Goal: Task Accomplishment & Management: Manage account settings

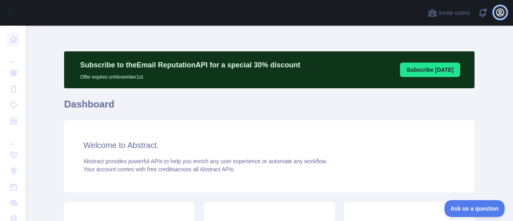
click at [499, 11] on icon "button" at bounding box center [499, 12] width 7 height 7
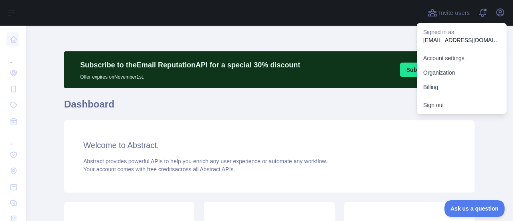
click at [479, 39] on p "info.amvitamins+1@gmail.com" at bounding box center [461, 40] width 77 height 8
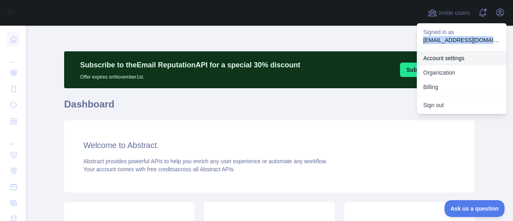
copy p "info.amvitamins+1@gmail.com"
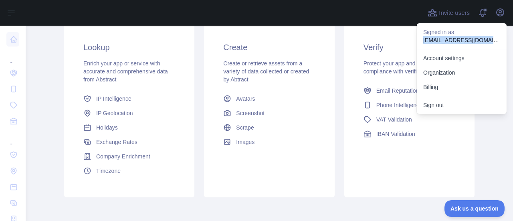
scroll to position [215, 0]
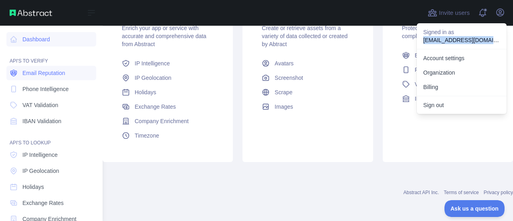
click at [61, 70] on span "Email Reputation" at bounding box center [43, 73] width 43 height 8
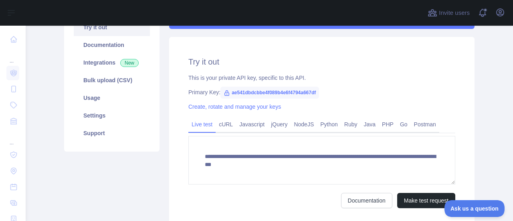
scroll to position [75, 0]
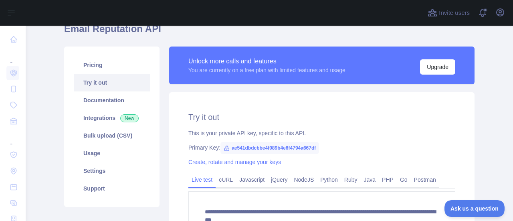
click at [251, 152] on span "ae541dbdcbbe4f089b4e6f4794a667df" at bounding box center [269, 148] width 99 height 12
copy span "ae541dbdcbbe4f089b4e6f4794a667df"
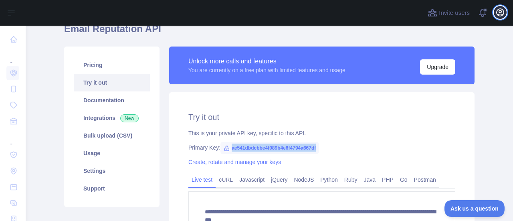
click at [497, 11] on icon "button" at bounding box center [500, 13] width 10 height 10
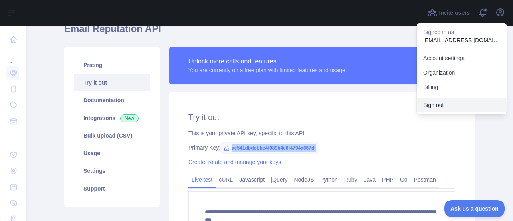
click at [459, 101] on button "Sign out" at bounding box center [461, 105] width 90 height 14
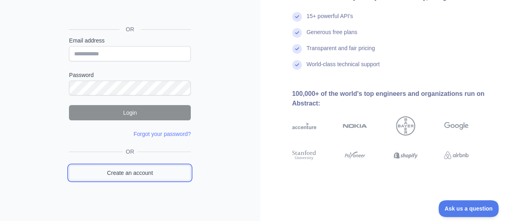
click at [149, 169] on link "Create an account" at bounding box center [130, 172] width 122 height 15
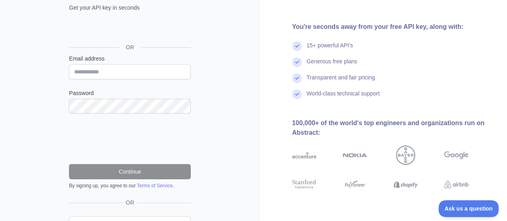
scroll to position [83, 0]
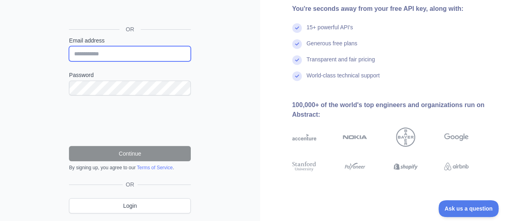
click at [125, 50] on input "Email address" at bounding box center [130, 53] width 122 height 15
paste input "**********"
type input "**********"
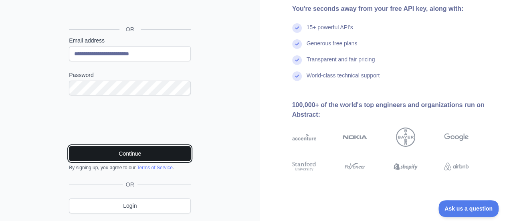
click at [103, 159] on button "Continue" at bounding box center [130, 153] width 122 height 15
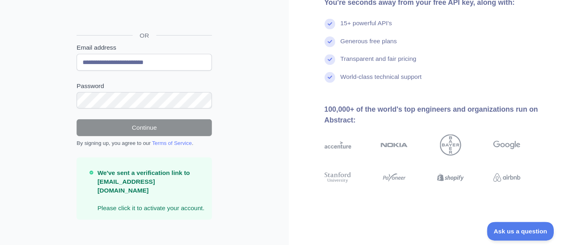
scroll to position [56, 0]
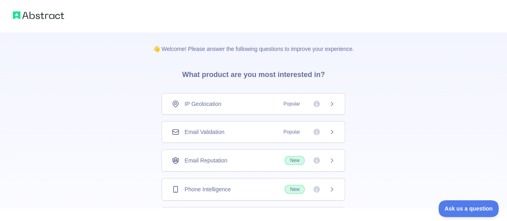
click at [220, 135] on div "Email Validation Popular" at bounding box center [252, 132] width 183 height 22
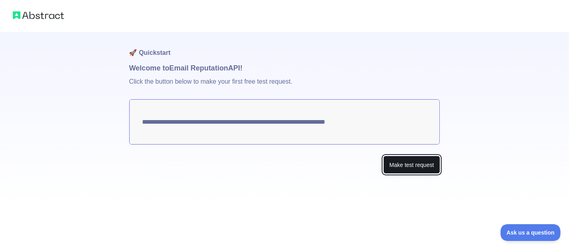
click at [416, 168] on button "Make test request" at bounding box center [412, 165] width 56 height 18
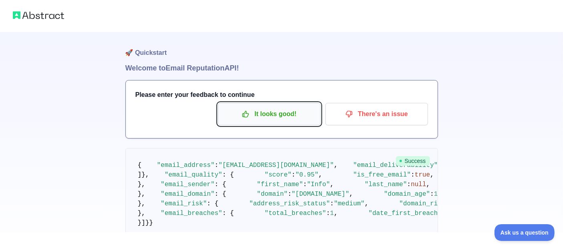
click at [277, 110] on p "It looks good!" at bounding box center [269, 114] width 90 height 14
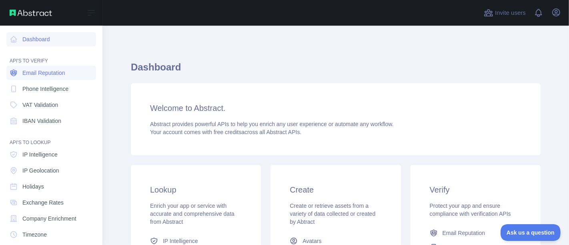
click at [48, 75] on span "Email Reputation" at bounding box center [43, 73] width 43 height 8
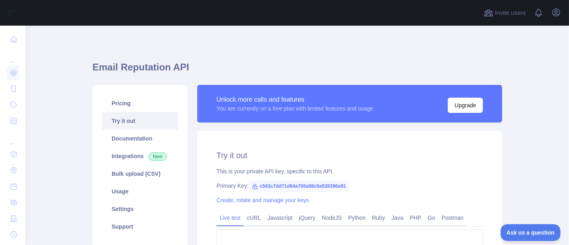
click at [294, 185] on span "c543c7dd71d64a708a98c9a528396a91" at bounding box center [299, 186] width 101 height 12
copy span "c543c7dd71d64a708a98c9a528396a91"
click at [557, 12] on icon "button" at bounding box center [556, 12] width 7 height 7
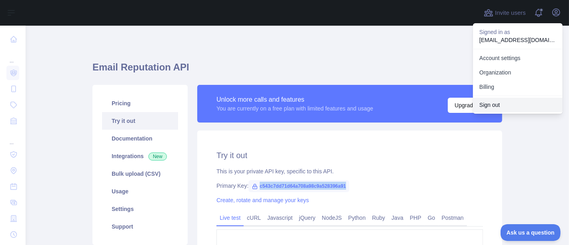
click at [503, 105] on button "Sign out" at bounding box center [518, 105] width 90 height 14
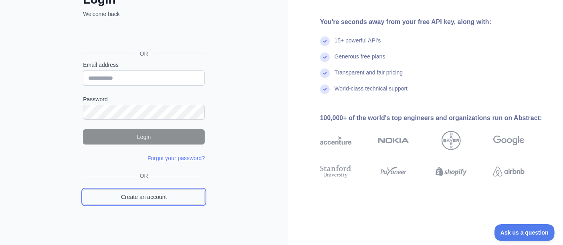
click at [162, 195] on link "Create an account" at bounding box center [144, 196] width 122 height 15
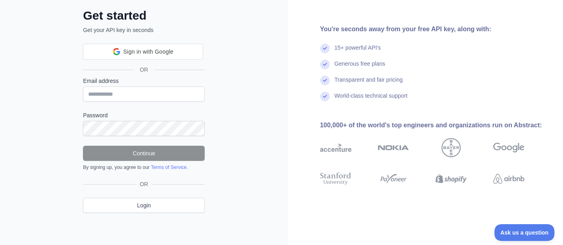
scroll to position [59, 0]
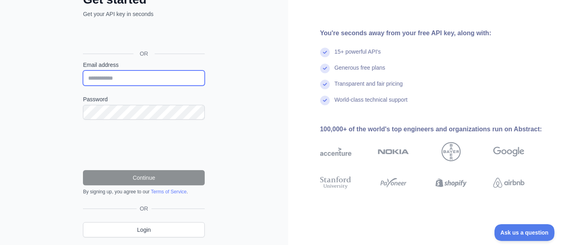
click at [132, 72] on input "Email address" at bounding box center [144, 77] width 122 height 15
paste input "**********"
type input "**********"
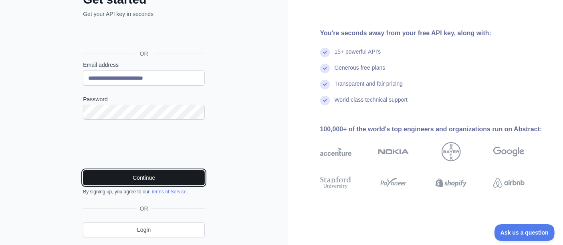
click at [119, 171] on button "Continue" at bounding box center [144, 177] width 122 height 15
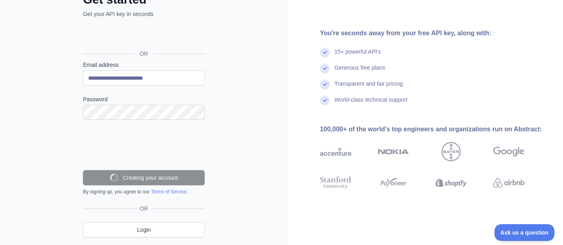
scroll to position [56, 0]
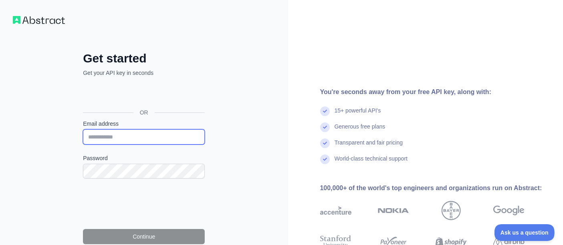
click at [157, 133] on input "Email address" at bounding box center [144, 136] width 122 height 15
paste input "**********"
type input "**********"
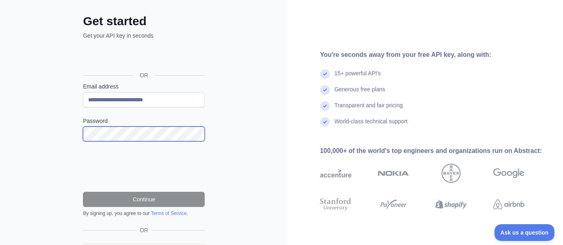
scroll to position [82, 0]
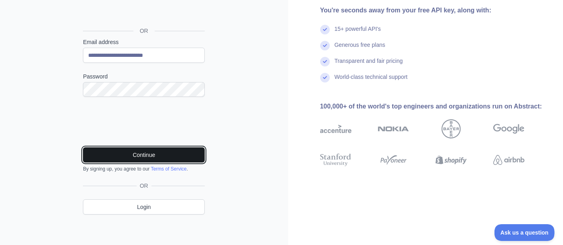
click at [144, 155] on button "Continue" at bounding box center [144, 154] width 122 height 15
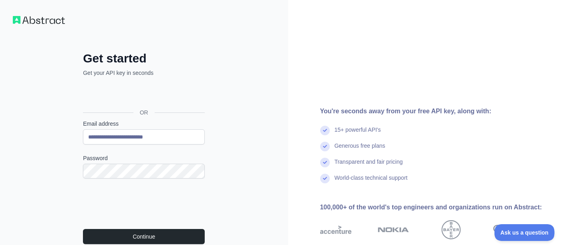
scroll to position [89, 0]
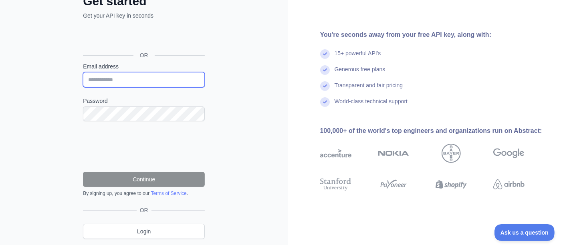
click at [143, 80] on input "Email address" at bounding box center [144, 79] width 122 height 15
paste input "**********"
type input "**********"
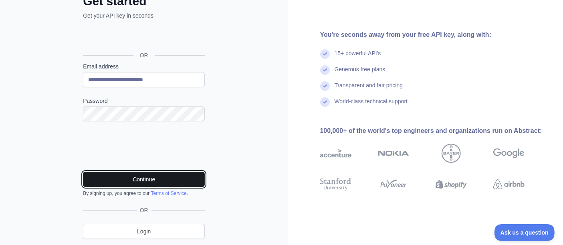
click at [118, 177] on button "Continue" at bounding box center [144, 179] width 122 height 15
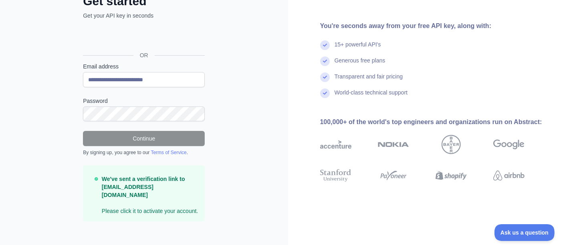
scroll to position [56, 0]
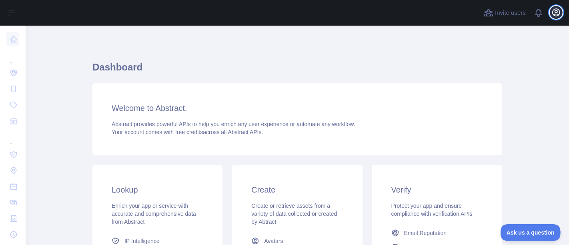
click at [557, 14] on icon "button" at bounding box center [557, 13] width 10 height 10
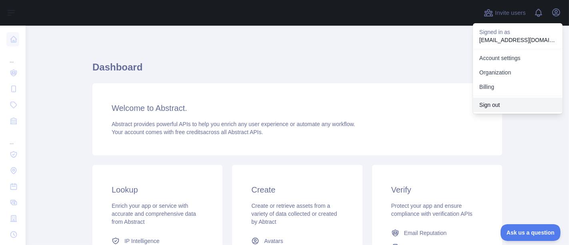
click at [501, 104] on button "Sign out" at bounding box center [518, 105] width 90 height 14
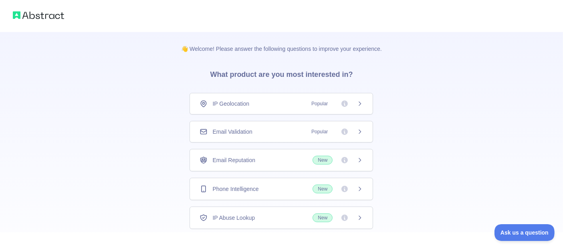
click at [265, 130] on div "Email Validation Popular" at bounding box center [280, 132] width 163 height 8
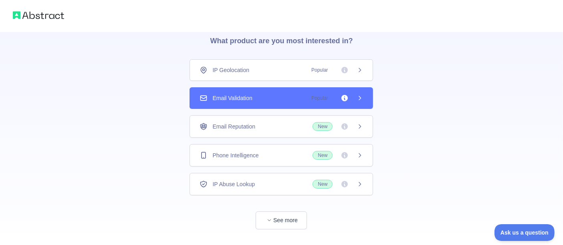
scroll to position [48, 0]
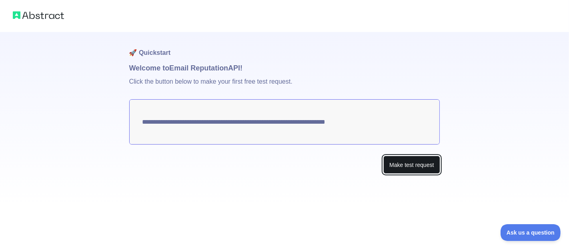
click at [409, 169] on button "Make test request" at bounding box center [412, 165] width 56 height 18
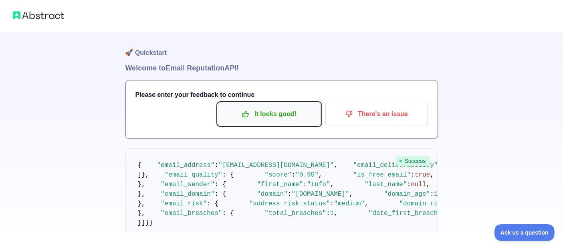
click at [267, 114] on p "It looks good!" at bounding box center [269, 114] width 90 height 14
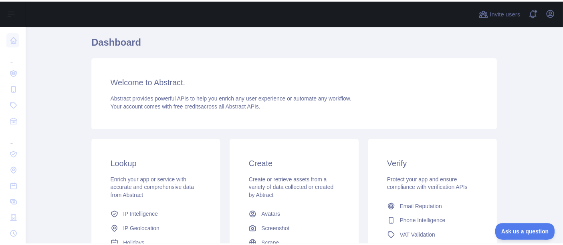
scroll to position [44, 0]
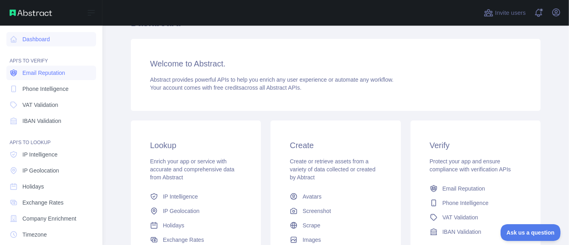
click at [51, 75] on span "Email Reputation" at bounding box center [43, 73] width 43 height 8
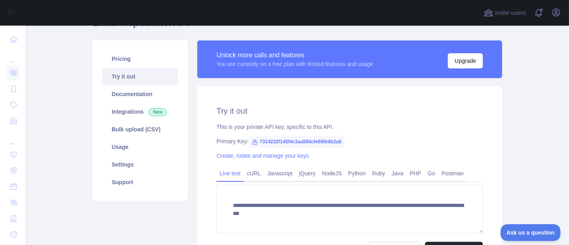
click at [303, 140] on span "7314232f145f4c3aa594cfe69fb6b2a8" at bounding box center [297, 142] width 96 height 12
click at [302, 145] on span "7314232f145f4c3aa594cfe69fb6b2a8" at bounding box center [297, 142] width 96 height 12
copy span "7314232f145f4c3aa594cfe69fb6b2a8"
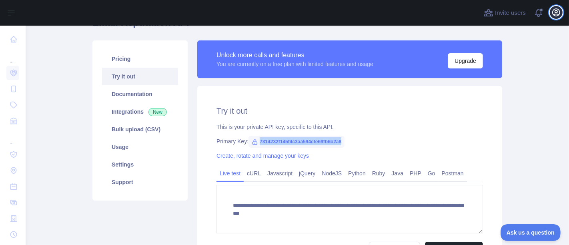
click at [558, 12] on icon "button" at bounding box center [557, 13] width 10 height 10
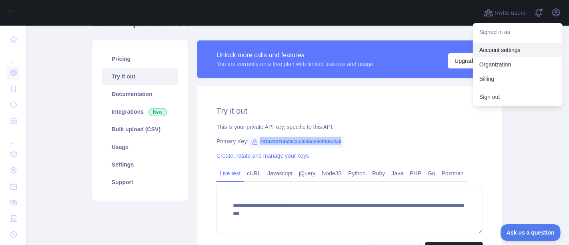
click at [527, 50] on link "Account settings" at bounding box center [518, 50] width 90 height 14
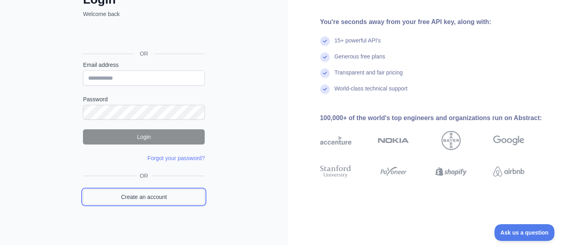
click at [168, 195] on link "Create an account" at bounding box center [144, 196] width 122 height 15
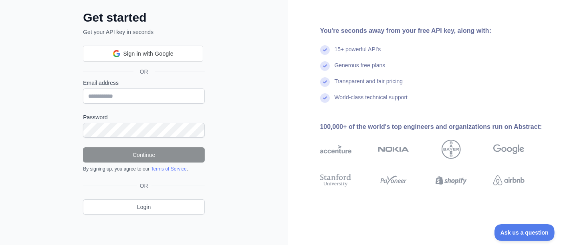
scroll to position [59, 0]
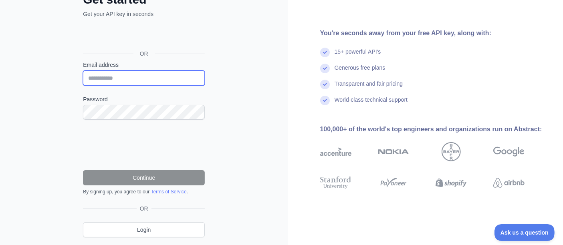
click at [138, 78] on input "Email address" at bounding box center [144, 77] width 122 height 15
paste input "**********"
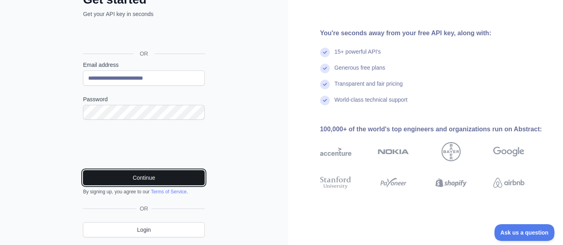
click at [109, 174] on button "Continue" at bounding box center [144, 177] width 122 height 15
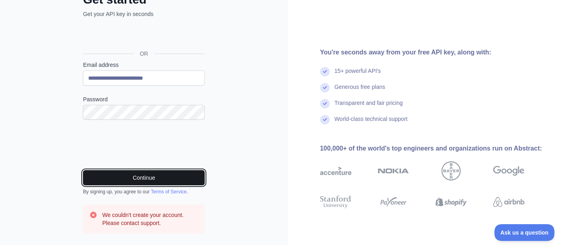
click at [164, 177] on button "Continue" at bounding box center [144, 177] width 122 height 15
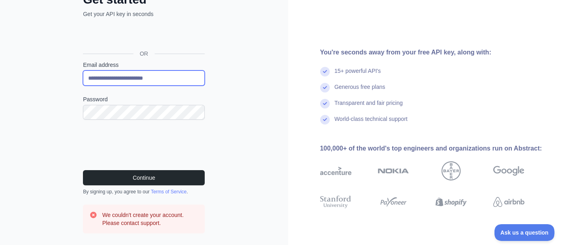
click at [154, 80] on input "**********" at bounding box center [144, 77] width 122 height 15
paste input "email"
type input "**********"
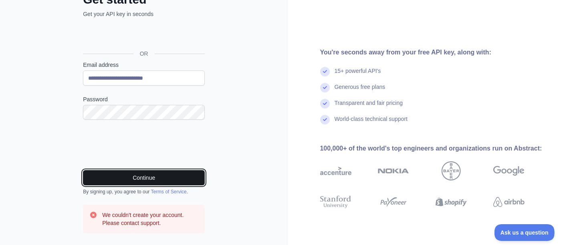
click at [149, 177] on button "Continue" at bounding box center [144, 177] width 122 height 15
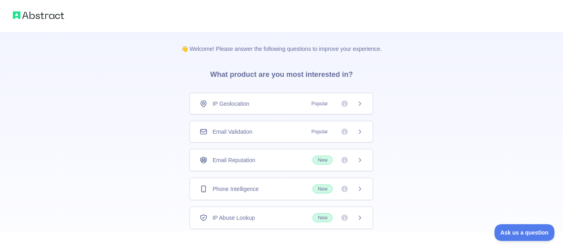
click at [254, 132] on div "Email Validation Popular" at bounding box center [280, 132] width 163 height 8
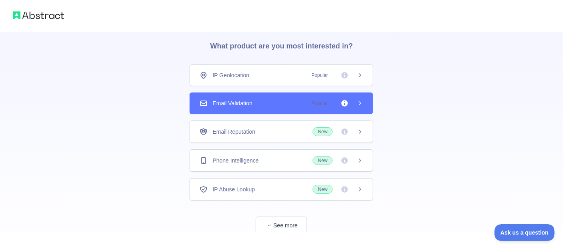
scroll to position [48, 0]
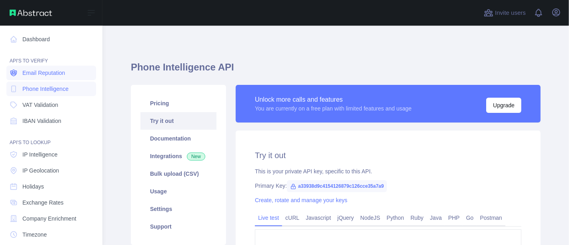
click at [57, 77] on link "Email Reputation" at bounding box center [51, 73] width 90 height 14
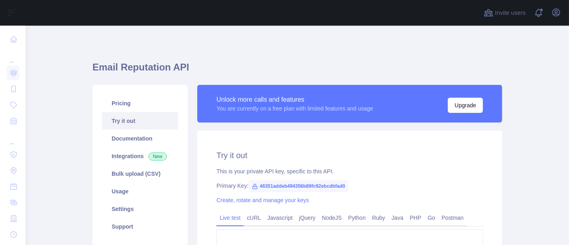
click at [310, 187] on span "46351addeb494356b89fc92ebcdbfad0" at bounding box center [299, 186] width 100 height 12
copy span "46351addeb494356b89fc92ebcdbfad0"
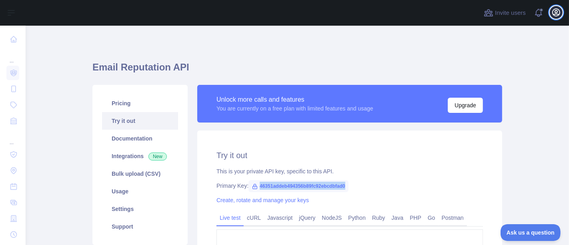
click at [559, 10] on icon "button" at bounding box center [557, 13] width 10 height 10
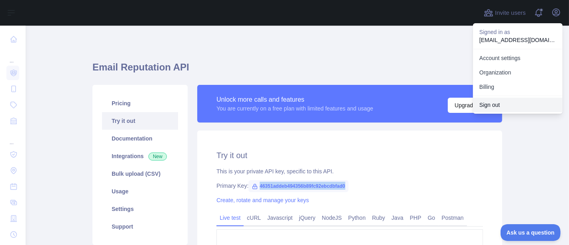
drag, startPoint x: 495, startPoint y: 106, endPoint x: 492, endPoint y: 110, distance: 5.4
click at [495, 106] on button "Sign out" at bounding box center [518, 105] width 90 height 14
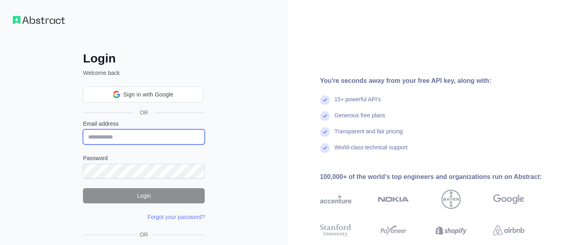
click at [133, 137] on input "Email address" at bounding box center [144, 136] width 122 height 15
paste input "**********"
type input "**********"
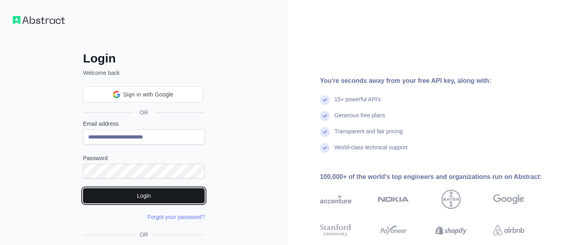
click at [128, 194] on button "Login" at bounding box center [144, 195] width 122 height 15
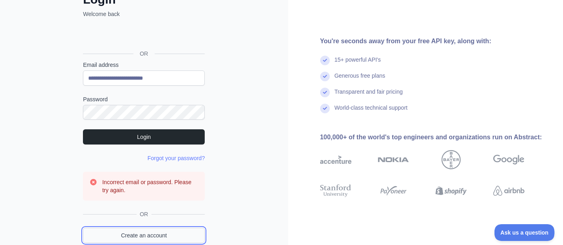
click at [141, 238] on link "Create an account" at bounding box center [144, 235] width 122 height 15
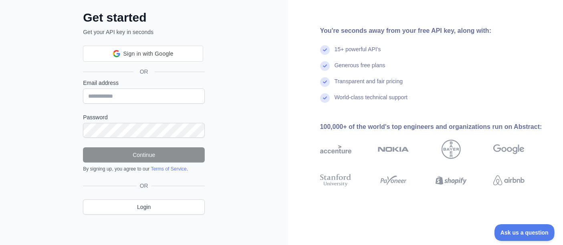
scroll to position [59, 0]
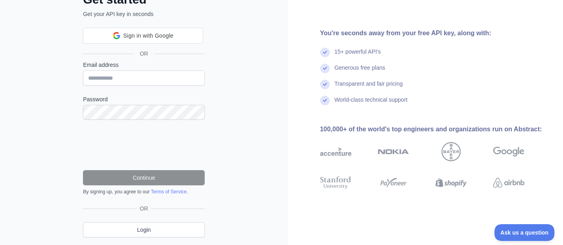
click at [128, 101] on label "Password" at bounding box center [144, 99] width 122 height 8
click at [147, 75] on input "Email address" at bounding box center [144, 77] width 122 height 15
paste input "**********"
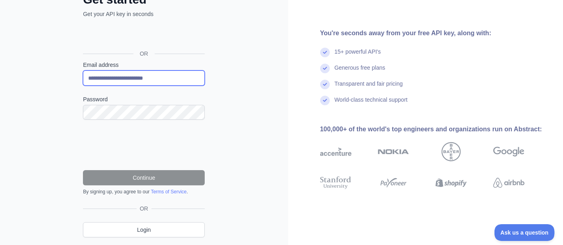
type input "**********"
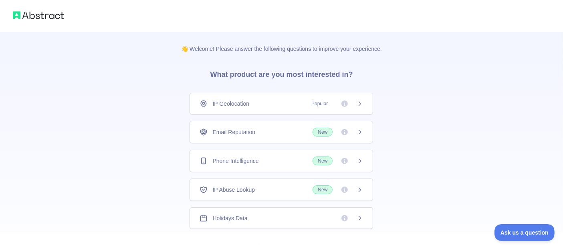
click at [243, 129] on span "Email Reputation" at bounding box center [233, 132] width 43 height 8
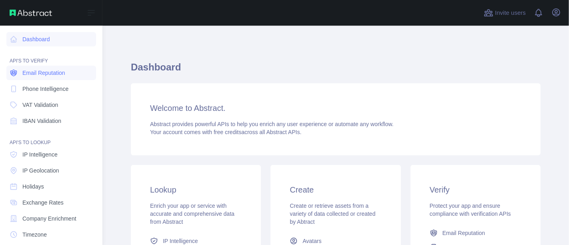
click at [40, 76] on span "Email Reputation" at bounding box center [43, 73] width 43 height 8
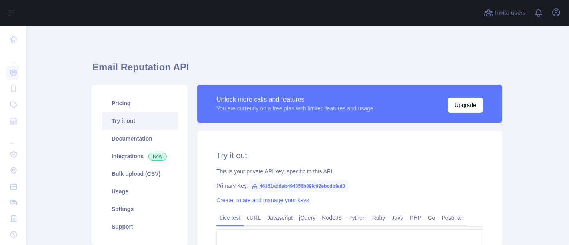
click at [303, 185] on span "46351addeb494356b89fc92ebcdbfad0" at bounding box center [299, 186] width 100 height 12
copy span "46351addeb494356b89fc92ebcdbfad0"
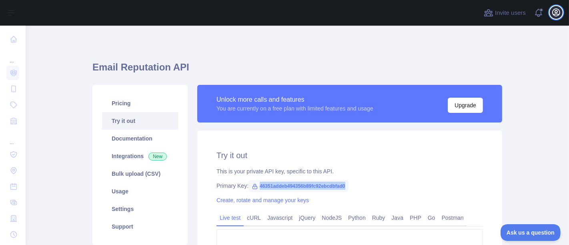
click at [562, 12] on button "Open user menu" at bounding box center [556, 12] width 13 height 13
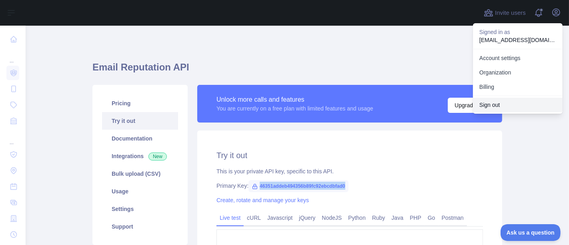
click at [501, 105] on button "Sign out" at bounding box center [518, 105] width 90 height 14
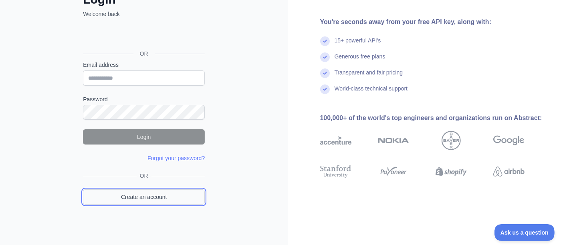
click at [153, 196] on link "Create an account" at bounding box center [144, 196] width 122 height 15
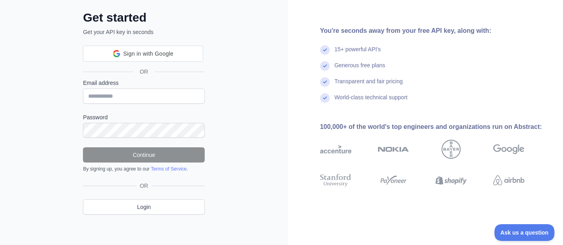
scroll to position [59, 0]
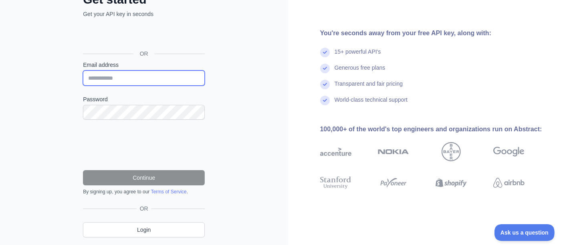
click at [142, 80] on input "Email address" at bounding box center [144, 77] width 122 height 15
paste input "**********"
type input "**********"
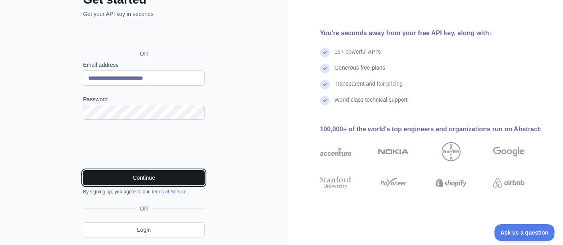
click at [97, 175] on button "Continue" at bounding box center [144, 177] width 122 height 15
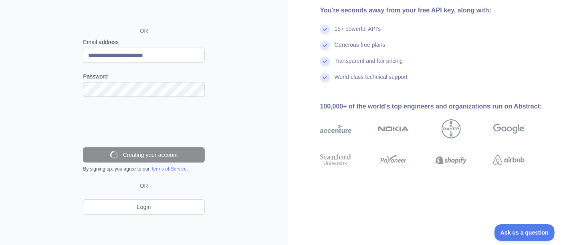
scroll to position [56, 0]
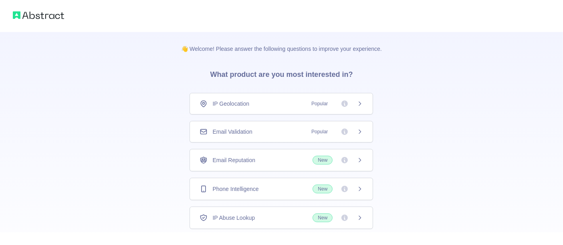
click at [297, 142] on div "IP Geolocation Popular Email Validation Popular Email Reputation New Phone Inte…" at bounding box center [280, 161] width 183 height 136
drag, startPoint x: 303, startPoint y: 134, endPoint x: 308, endPoint y: 131, distance: 5.8
click at [303, 134] on div "Email Validation Popular" at bounding box center [280, 132] width 163 height 8
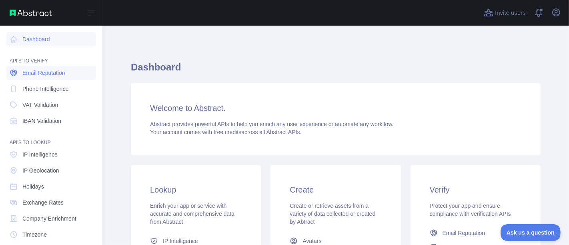
drag, startPoint x: 57, startPoint y: 73, endPoint x: 65, endPoint y: 70, distance: 8.9
click at [57, 73] on span "Email Reputation" at bounding box center [43, 73] width 43 height 8
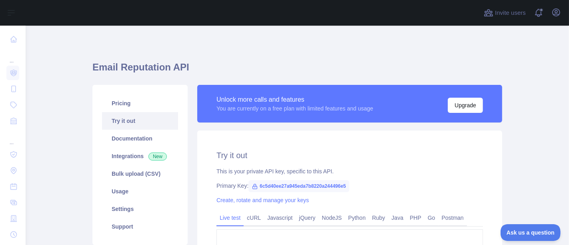
click at [309, 185] on span "6c5d40ee27a945eda7b8220a244496e5" at bounding box center [299, 186] width 101 height 12
copy span "6c5d40ee27a945eda7b8220a244496e5"
drag, startPoint x: 555, startPoint y: 12, endPoint x: 555, endPoint y: 20, distance: 7.2
click at [556, 13] on icon "button" at bounding box center [557, 13] width 10 height 10
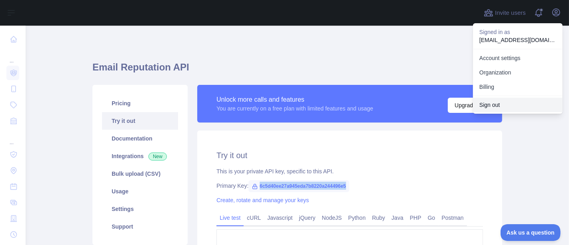
click at [494, 99] on button "Sign out" at bounding box center [518, 105] width 90 height 14
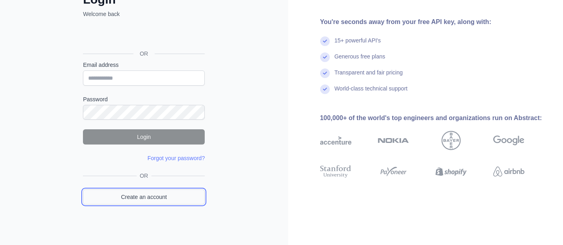
click at [165, 200] on link "Create an account" at bounding box center [144, 196] width 122 height 15
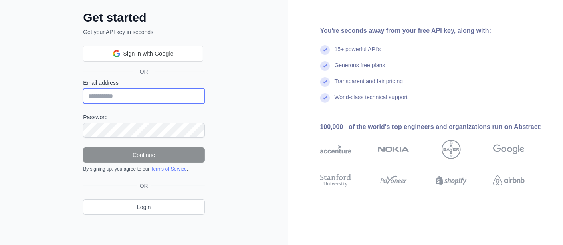
click at [142, 98] on input "Email address" at bounding box center [144, 95] width 122 height 15
paste input "**********"
type input "**********"
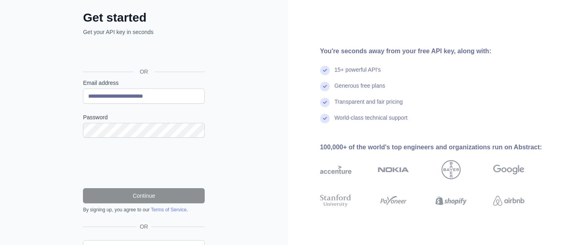
click at [39, 150] on div "**********" at bounding box center [144, 123] width 288 height 328
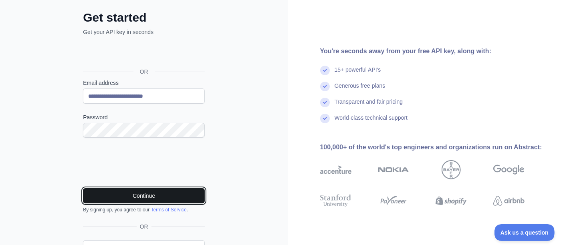
click at [134, 195] on button "Continue" at bounding box center [144, 195] width 122 height 15
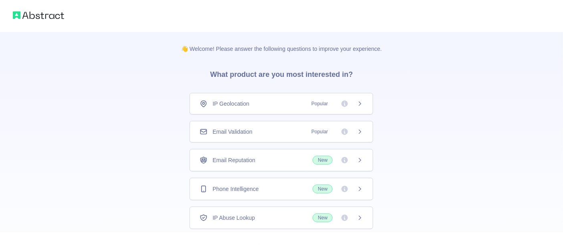
click at [258, 133] on div "Email Validation Popular" at bounding box center [280, 132] width 163 height 8
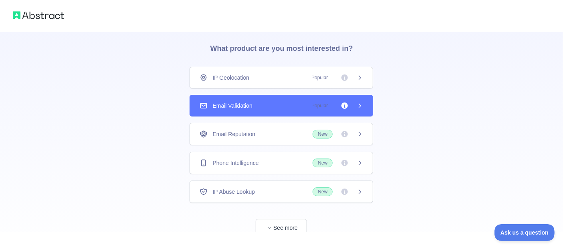
scroll to position [48, 0]
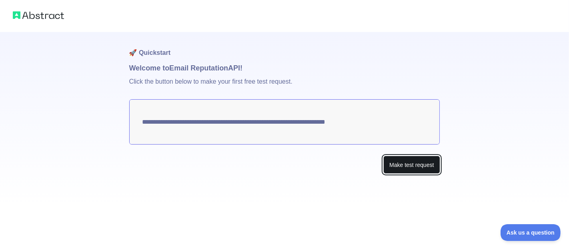
click at [404, 163] on button "Make test request" at bounding box center [412, 165] width 56 height 18
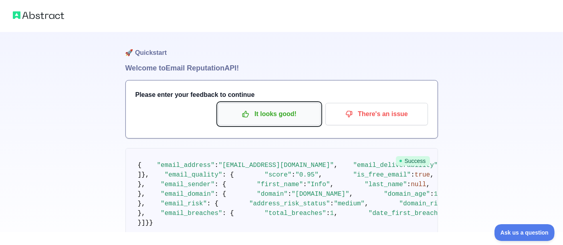
click at [278, 109] on p "It looks good!" at bounding box center [269, 114] width 90 height 14
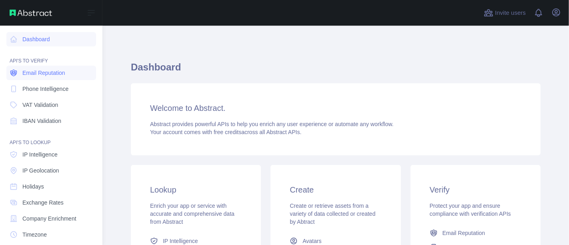
click at [46, 70] on span "Email Reputation" at bounding box center [43, 73] width 43 height 8
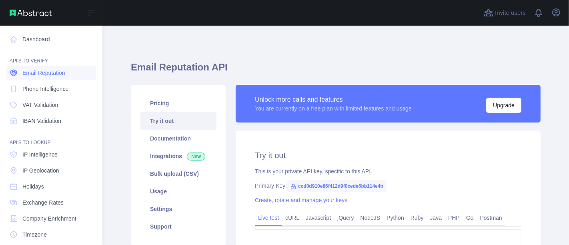
type textarea "**********"
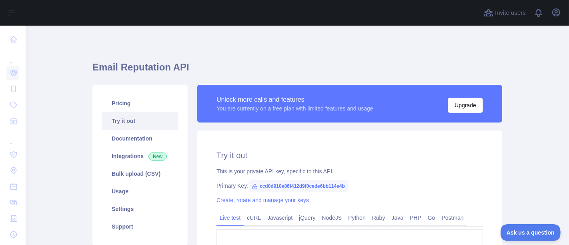
click at [302, 185] on span "ccd0d910e86f412d9f0cede6bb114e4b" at bounding box center [299, 186] width 100 height 12
copy span "ccd0d910e86f412d9f0cede6bb114e4b"
click at [555, 13] on icon "button" at bounding box center [557, 13] width 10 height 10
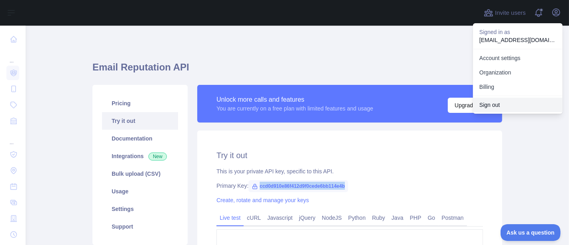
drag, startPoint x: 513, startPoint y: 105, endPoint x: 401, endPoint y: 56, distance: 121.4
click at [513, 105] on button "Sign out" at bounding box center [518, 105] width 90 height 14
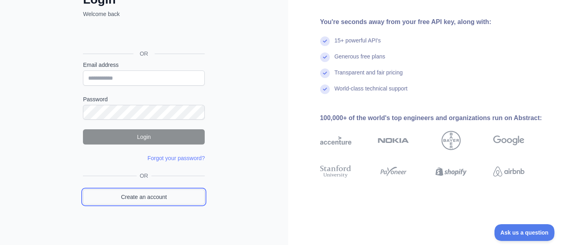
click at [161, 196] on link "Create an account" at bounding box center [144, 196] width 122 height 15
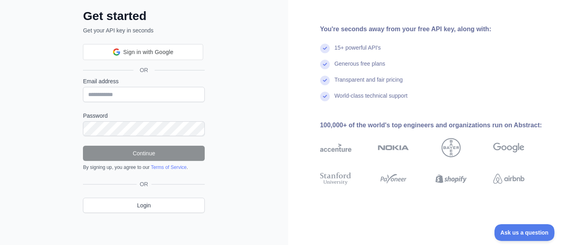
scroll to position [41, 0]
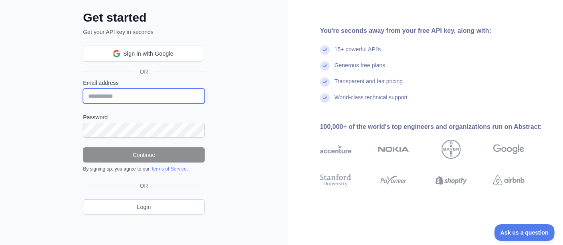
click at [134, 101] on input "Email address" at bounding box center [144, 95] width 122 height 15
paste input "**********"
type input "**********"
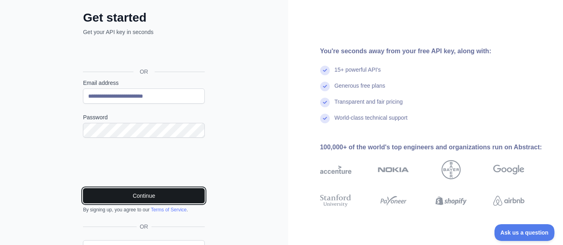
click at [131, 192] on button "Continue" at bounding box center [144, 195] width 122 height 15
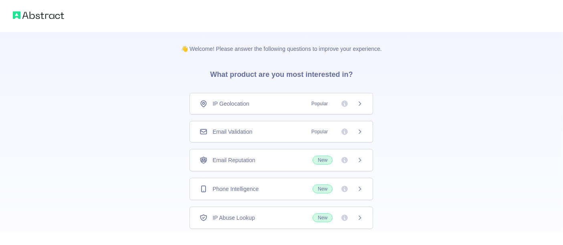
click at [235, 133] on span "Email Validation" at bounding box center [232, 132] width 40 height 8
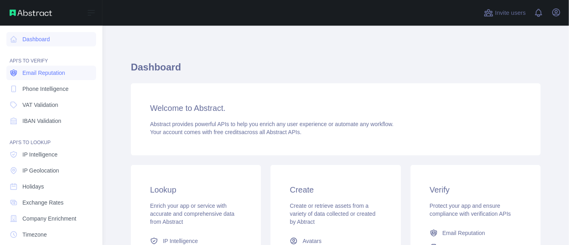
click at [49, 76] on span "Email Reputation" at bounding box center [43, 73] width 43 height 8
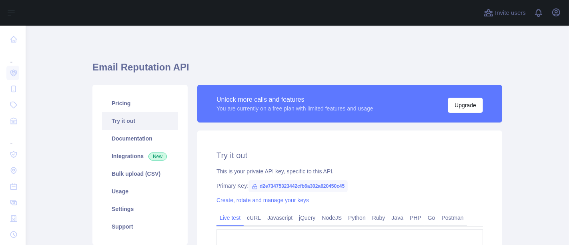
click at [304, 189] on span "d2e73475323442cfb6a302a620450c45" at bounding box center [298, 186] width 99 height 12
copy span "d2e73475323442cfb6a302a620450c45"
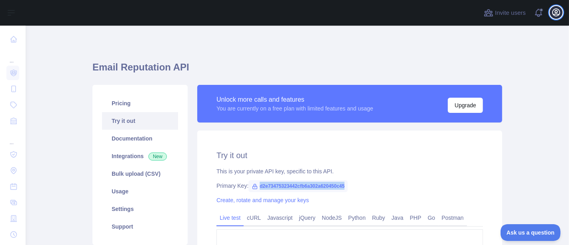
click at [557, 10] on icon "button" at bounding box center [557, 13] width 10 height 10
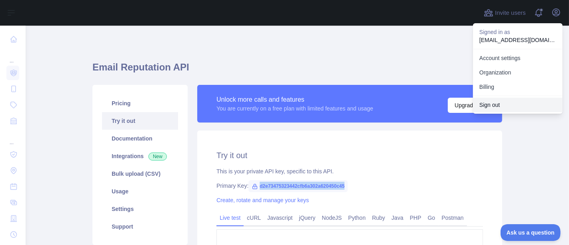
drag, startPoint x: 495, startPoint y: 106, endPoint x: 482, endPoint y: 106, distance: 12.8
click at [495, 106] on button "Sign out" at bounding box center [518, 105] width 90 height 14
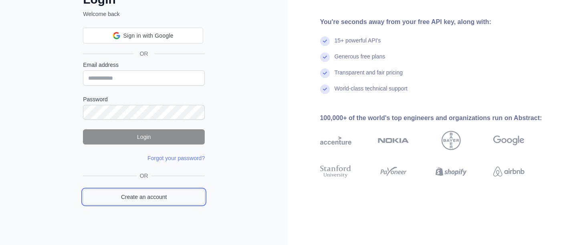
click at [145, 193] on link "Create an account" at bounding box center [144, 196] width 122 height 15
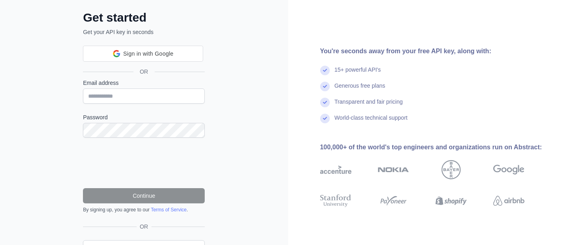
scroll to position [59, 0]
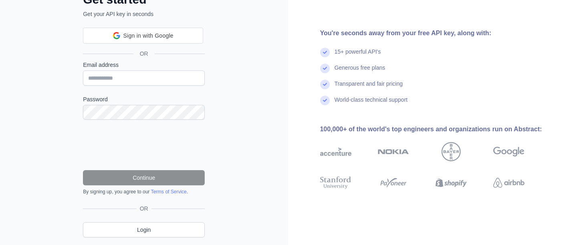
click at [143, 99] on label "Password" at bounding box center [144, 99] width 122 height 8
click at [150, 81] on input "Email address" at bounding box center [144, 77] width 122 height 15
paste input "**********"
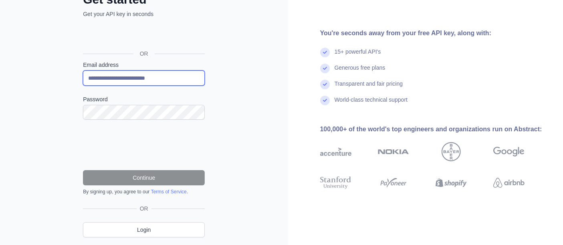
type input "**********"
click at [261, 84] on div "**********" at bounding box center [144, 105] width 288 height 328
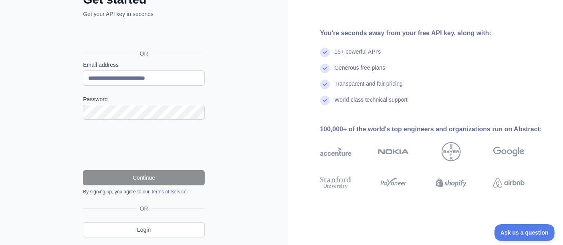
scroll to position [0, 0]
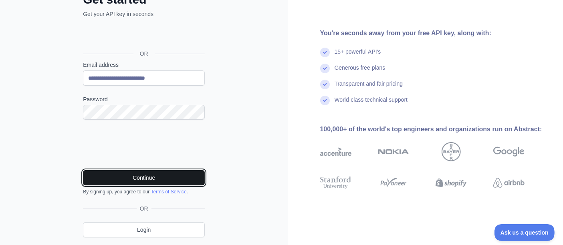
click at [157, 178] on button "Continue" at bounding box center [144, 177] width 122 height 15
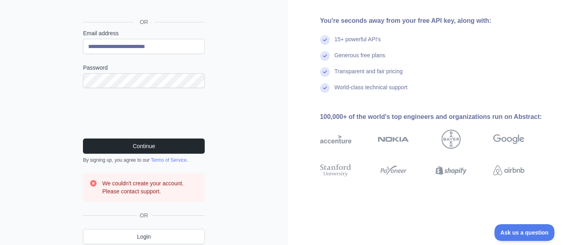
scroll to position [120, 0]
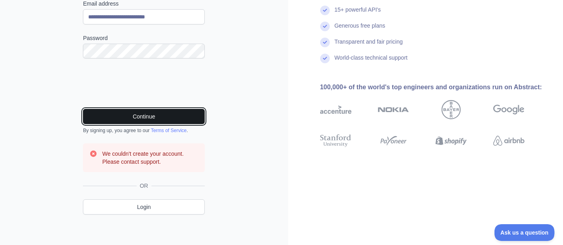
click at [180, 116] on button "Continue" at bounding box center [144, 116] width 122 height 15
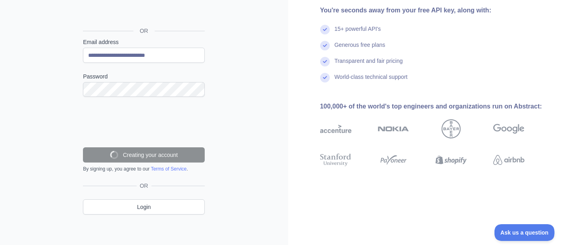
scroll to position [56, 0]
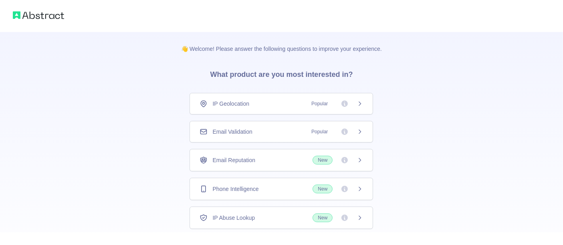
click at [255, 132] on div "Email Validation Popular" at bounding box center [280, 132] width 163 height 8
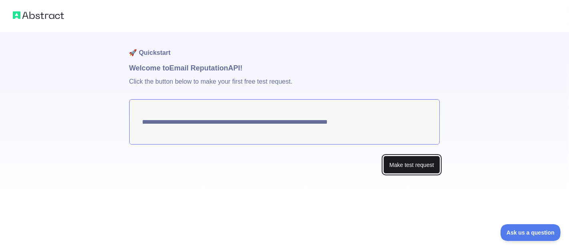
click at [408, 171] on button "Make test request" at bounding box center [412, 165] width 56 height 18
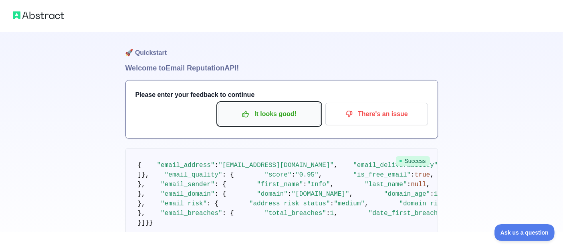
click at [277, 118] on p "It looks good!" at bounding box center [269, 114] width 90 height 14
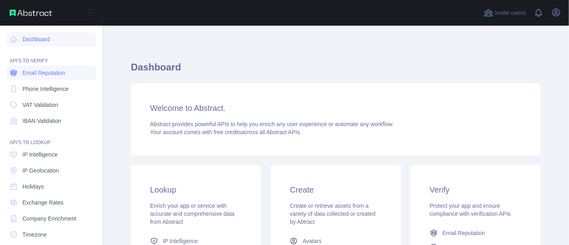
click at [66, 72] on link "Email Reputation" at bounding box center [51, 73] width 90 height 14
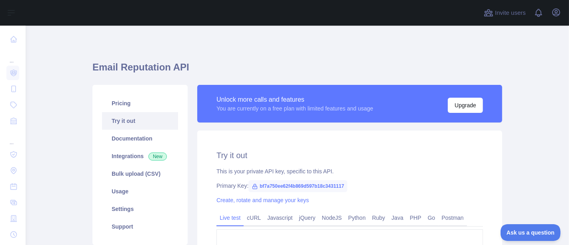
click at [284, 185] on span "bf7a750ee62f4b869d597b18c3431117" at bounding box center [298, 186] width 99 height 12
click at [283, 185] on span "bf7a750ee62f4b869d597b18c3431117" at bounding box center [298, 186] width 99 height 12
copy span "bf7a750ee62f4b869d597b18c3431117"
drag, startPoint x: 563, startPoint y: 8, endPoint x: 558, endPoint y: 12, distance: 6.6
click at [563, 8] on div "Invite users View notifications Open user menu" at bounding box center [298, 13] width 544 height 26
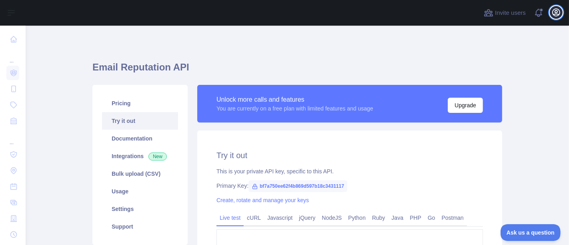
click at [557, 12] on icon "button" at bounding box center [556, 12] width 7 height 7
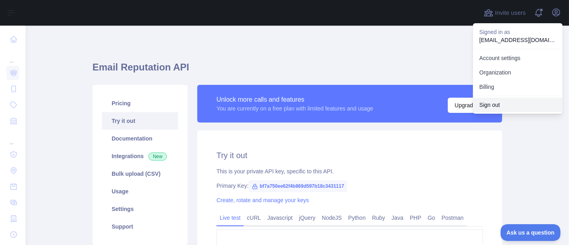
click at [511, 107] on button "Sign out" at bounding box center [518, 105] width 90 height 14
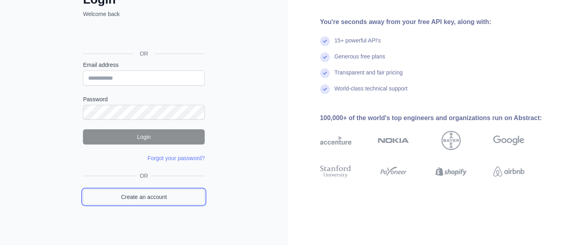
click at [174, 193] on link "Create an account" at bounding box center [144, 196] width 122 height 15
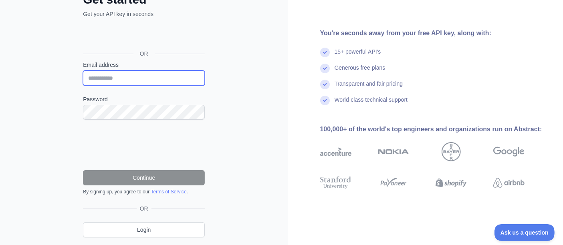
click at [149, 75] on input "Email address" at bounding box center [144, 77] width 122 height 15
paste input "**********"
type input "**********"
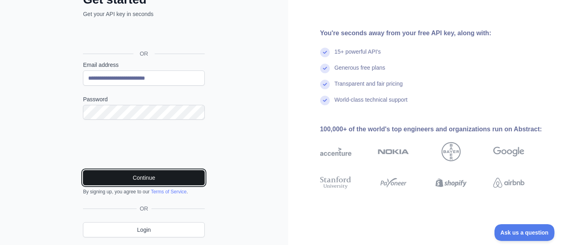
click at [123, 172] on button "Continue" at bounding box center [144, 177] width 122 height 15
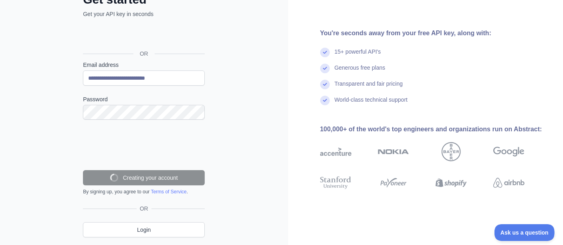
scroll to position [56, 0]
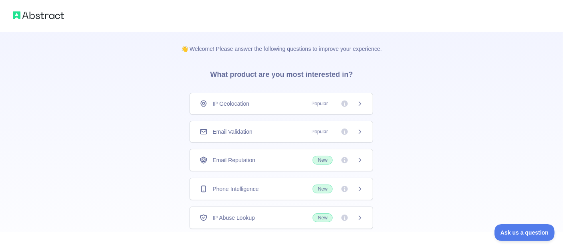
click at [82, 143] on div "👋 Welcome! Please answer the following questions to improve your experience. Wh…" at bounding box center [281, 147] width 563 height 295
click at [244, 139] on div "Email Validation Popular" at bounding box center [280, 132] width 183 height 22
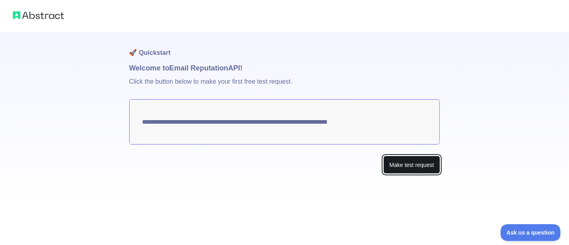
click at [429, 166] on button "Make test request" at bounding box center [412, 165] width 56 height 18
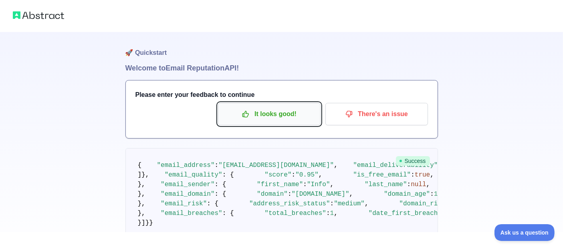
click at [268, 116] on p "It looks good!" at bounding box center [269, 114] width 90 height 14
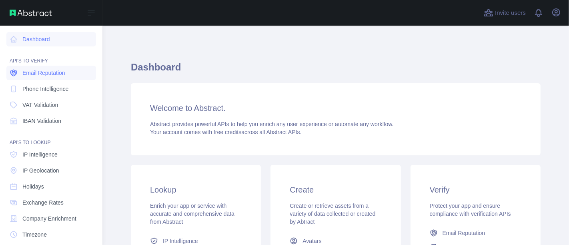
click at [55, 76] on span "Email Reputation" at bounding box center [43, 73] width 43 height 8
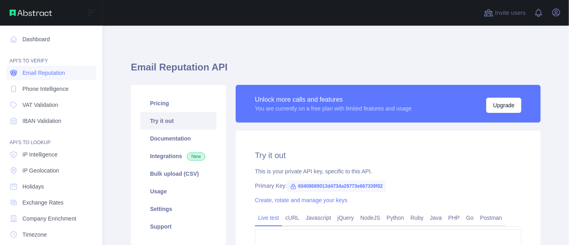
type textarea "**********"
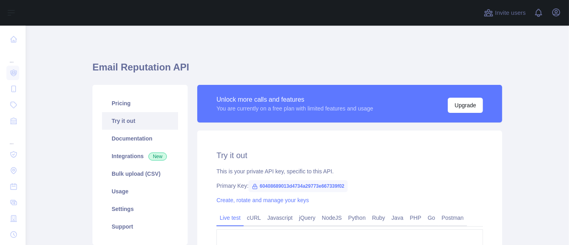
click at [295, 183] on span "60408689013d4734a29773e667339f02" at bounding box center [298, 186] width 99 height 12
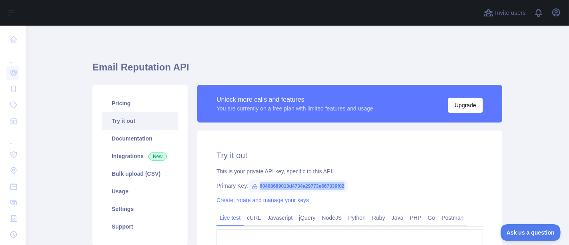
copy span "60408689013d4734a29773e667339f02"
click at [556, 11] on icon "button" at bounding box center [557, 13] width 10 height 10
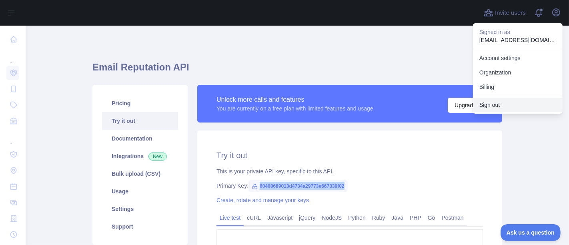
click at [518, 108] on button "Sign out" at bounding box center [518, 105] width 90 height 14
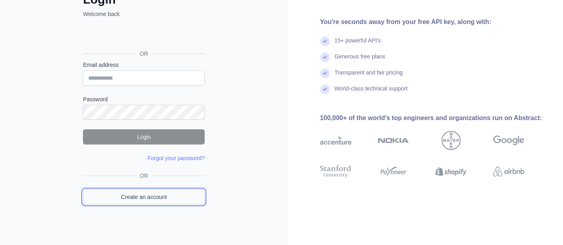
click at [165, 198] on link "Create an account" at bounding box center [144, 196] width 122 height 15
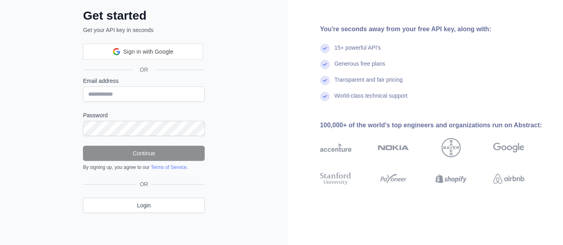
scroll to position [41, 0]
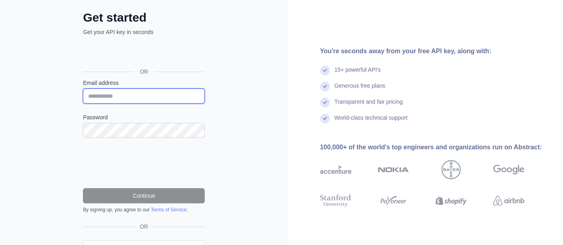
click at [141, 95] on input "Email address" at bounding box center [144, 95] width 122 height 15
paste input "**********"
type input "**********"
drag, startPoint x: 32, startPoint y: 116, endPoint x: 73, endPoint y: 146, distance: 50.4
click at [33, 116] on div "**********" at bounding box center [144, 123] width 288 height 328
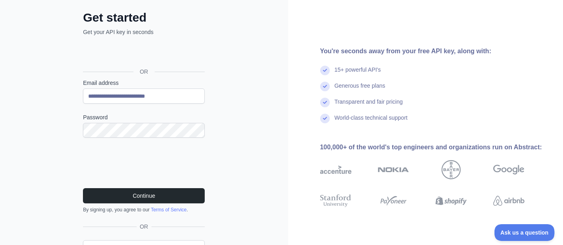
scroll to position [0, 0]
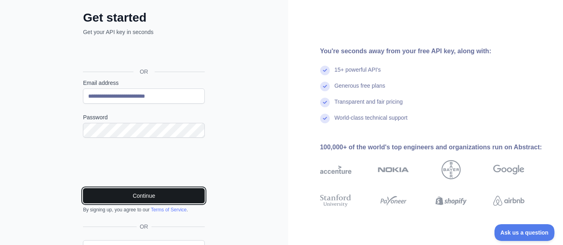
click at [118, 193] on button "Continue" at bounding box center [144, 195] width 122 height 15
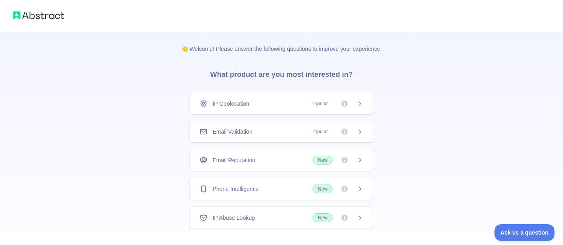
click at [241, 131] on span "Email Validation" at bounding box center [232, 132] width 40 height 8
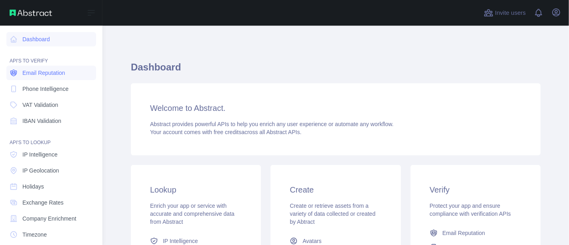
click at [60, 74] on span "Email Reputation" at bounding box center [43, 73] width 43 height 8
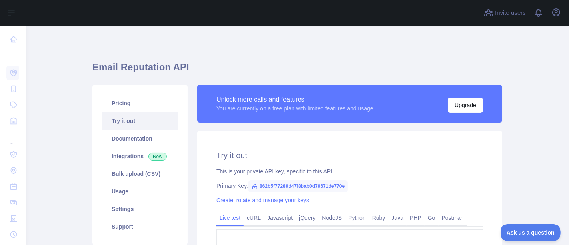
click at [281, 184] on span "862b5f77289d47f8bab0d79671de770e" at bounding box center [298, 186] width 99 height 12
copy span "862b5f77289d47f8bab0d79671de770e"
click at [557, 7] on button "Open user menu" at bounding box center [556, 12] width 13 height 13
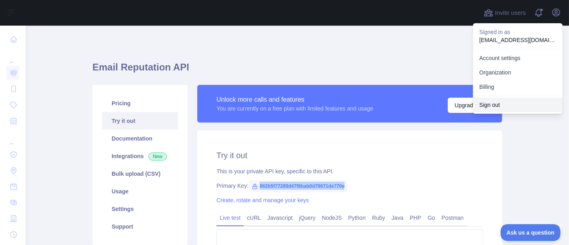
click at [504, 102] on button "Sign out" at bounding box center [518, 105] width 90 height 14
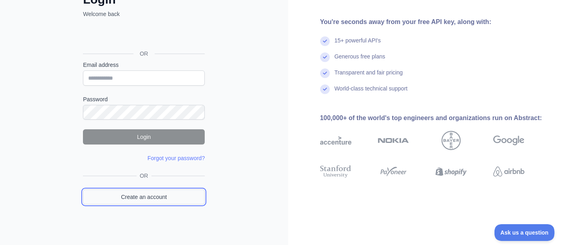
click at [152, 194] on link "Create an account" at bounding box center [144, 196] width 122 height 15
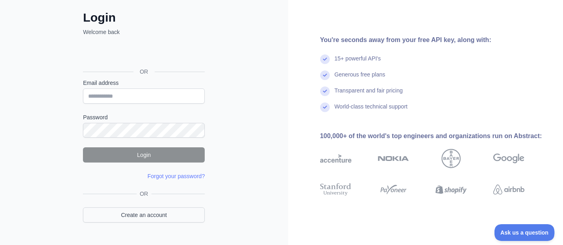
scroll to position [59, 0]
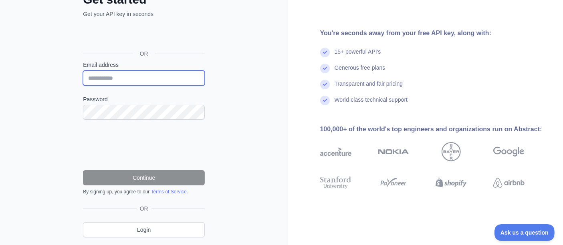
click at [148, 79] on input "Email address" at bounding box center [144, 77] width 122 height 15
paste input "**********"
type input "**********"
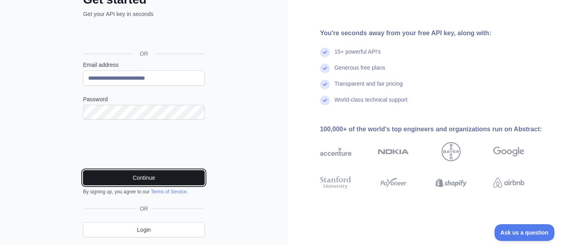
click at [161, 179] on button "Continue" at bounding box center [144, 177] width 122 height 15
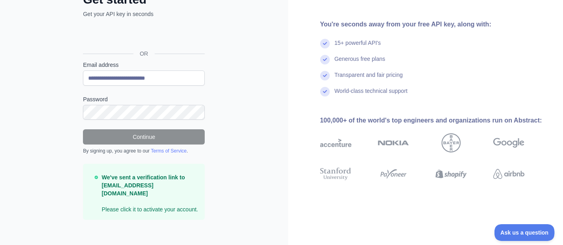
scroll to position [56, 0]
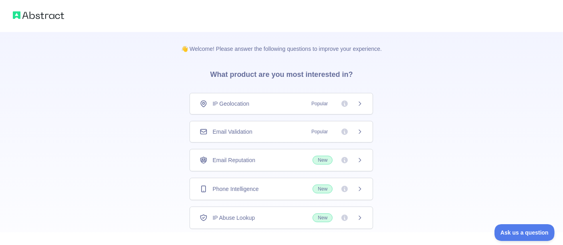
click at [251, 136] on div "Email Validation Popular" at bounding box center [280, 132] width 183 height 22
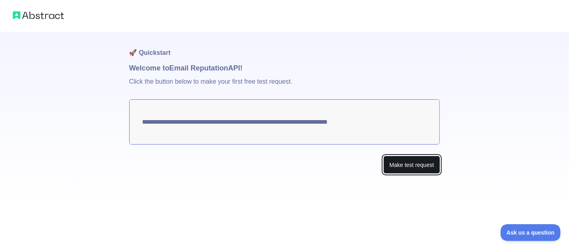
click at [393, 165] on button "Make test request" at bounding box center [412, 165] width 56 height 18
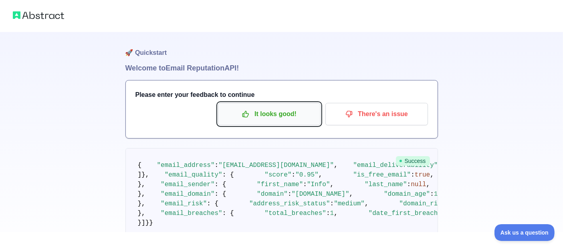
click at [255, 109] on p "It looks good!" at bounding box center [269, 114] width 90 height 14
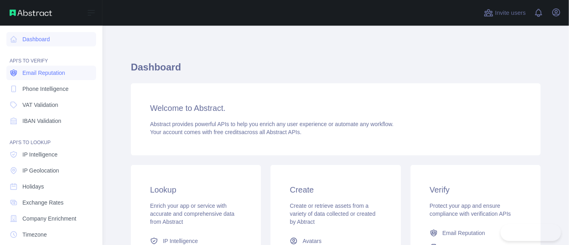
click at [43, 76] on span "Email Reputation" at bounding box center [43, 73] width 43 height 8
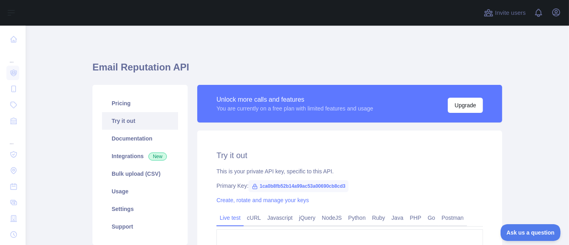
click at [287, 189] on span "1ca0b8fb52b14a99ac53a00690cb8cd3" at bounding box center [299, 186] width 100 height 12
copy span "1ca0b8fb52b14a99ac53a00690cb8cd3"
click at [554, 9] on icon "button" at bounding box center [557, 13] width 10 height 10
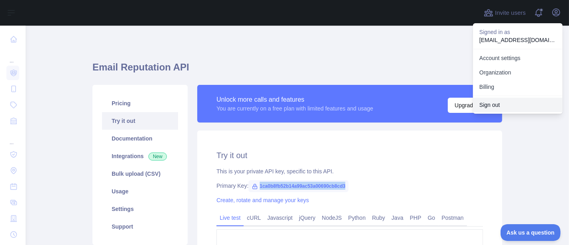
drag, startPoint x: 510, startPoint y: 107, endPoint x: 495, endPoint y: 116, distance: 17.6
click at [510, 107] on button "Sign out" at bounding box center [518, 105] width 90 height 14
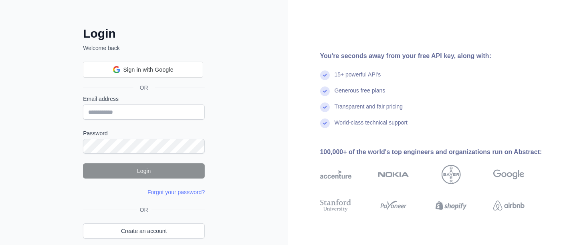
scroll to position [59, 0]
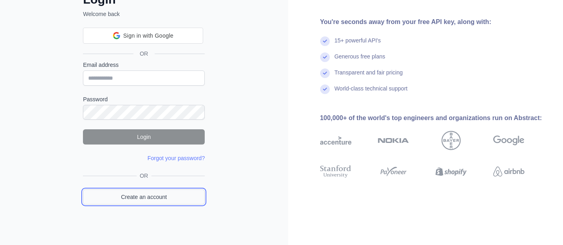
click at [150, 203] on link "Create an account" at bounding box center [144, 196] width 122 height 15
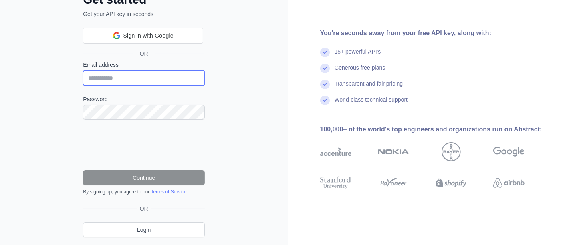
click at [126, 75] on input "Email address" at bounding box center [144, 77] width 122 height 15
paste input "**********"
type input "**********"
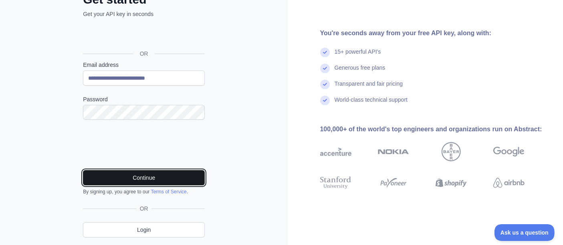
click at [148, 175] on button "Continue" at bounding box center [144, 177] width 122 height 15
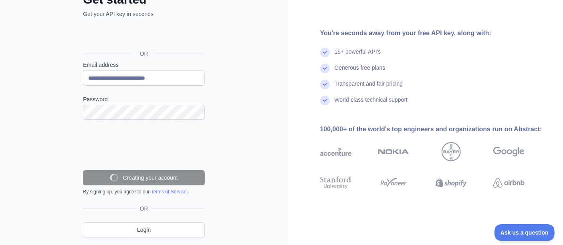
scroll to position [56, 0]
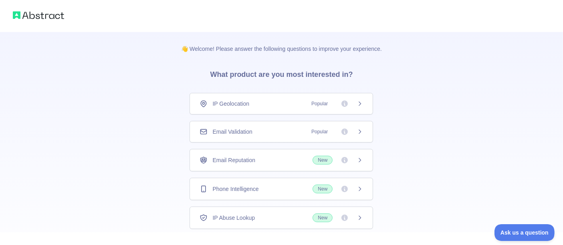
click at [255, 129] on div "Email Validation Popular" at bounding box center [280, 132] width 163 height 8
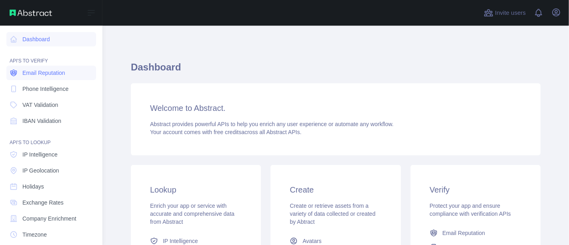
click at [53, 70] on span "Email Reputation" at bounding box center [43, 73] width 43 height 8
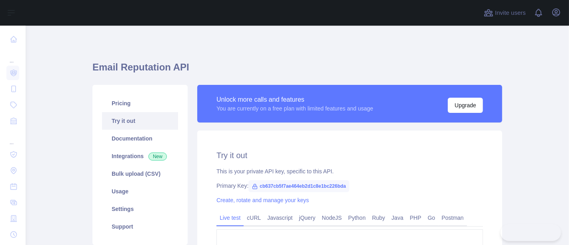
click at [304, 185] on span "cb637cb5f7ae464eb2d1c8e1bc226bda" at bounding box center [299, 186] width 101 height 12
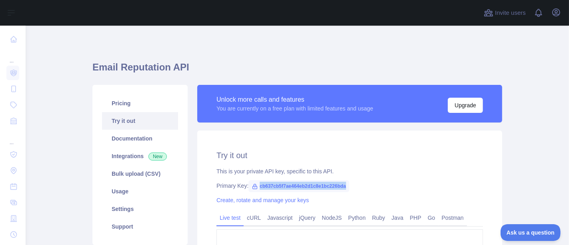
click at [304, 185] on span "cb637cb5f7ae464eb2d1c8e1bc226bda" at bounding box center [299, 186] width 101 height 12
copy span "cb637cb5f7ae464eb2d1c8e1bc226bda"
click at [554, 14] on icon "button" at bounding box center [557, 13] width 10 height 10
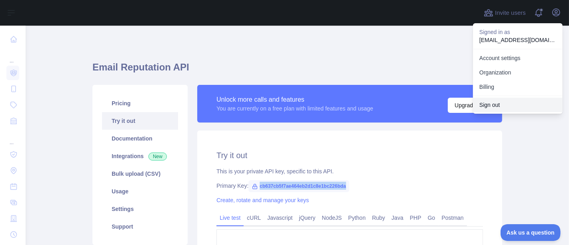
click at [513, 98] on button "Sign out" at bounding box center [518, 105] width 90 height 14
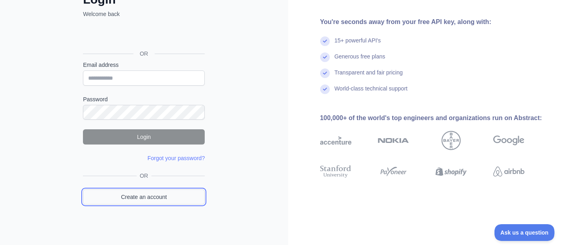
click at [158, 201] on link "Create an account" at bounding box center [144, 196] width 122 height 15
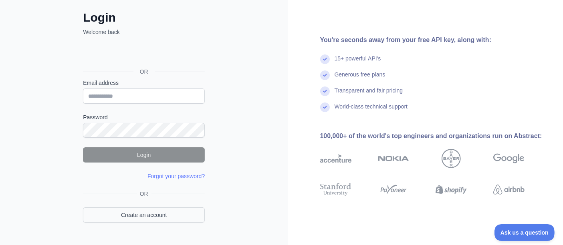
scroll to position [59, 0]
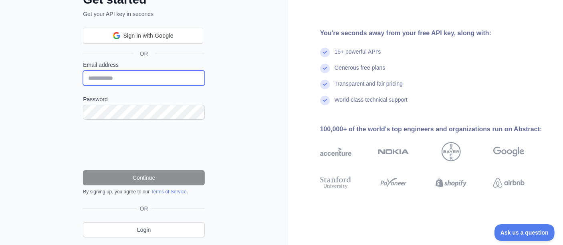
click at [134, 76] on input "Email address" at bounding box center [144, 77] width 122 height 15
paste input "**********"
type input "**********"
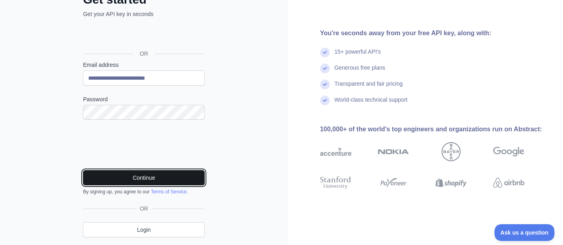
click at [123, 180] on button "Continue" at bounding box center [144, 177] width 122 height 15
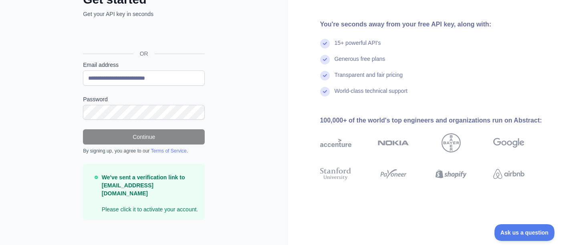
scroll to position [56, 0]
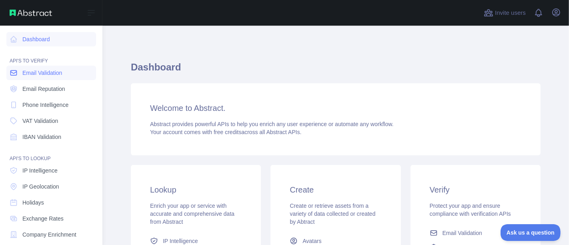
click at [48, 76] on span "Email Validation" at bounding box center [42, 73] width 40 height 8
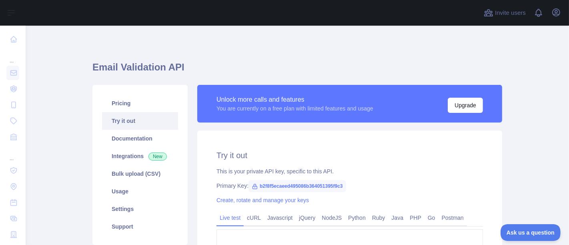
click at [316, 185] on span "b2f8f5ecaeed495086b364051395f9c3" at bounding box center [298, 186] width 98 height 12
copy span "b2f8f5ecaeed495086b364051395f9c3"
click at [554, 14] on icon "button" at bounding box center [557, 13] width 10 height 10
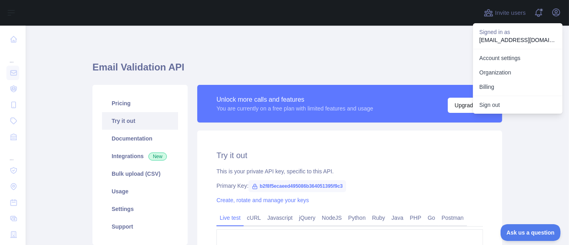
click at [523, 42] on p "[EMAIL_ADDRESS][DOMAIN_NAME]" at bounding box center [518, 40] width 77 height 8
copy p "[EMAIL_ADDRESS][DOMAIN_NAME]"
click at [490, 106] on button "Sign out" at bounding box center [518, 105] width 90 height 14
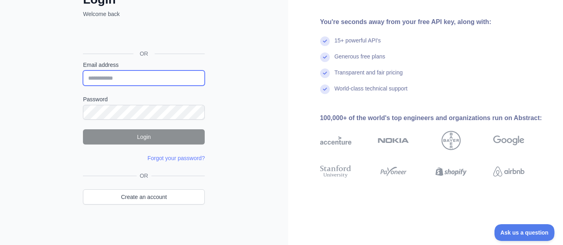
drag, startPoint x: 123, startPoint y: 75, endPoint x: 129, endPoint y: 82, distance: 9.1
click at [123, 75] on input "Email address" at bounding box center [144, 77] width 122 height 15
paste input "**********"
type input "**********"
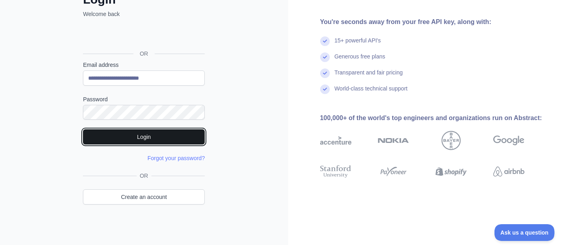
click at [126, 138] on button "Login" at bounding box center [144, 136] width 122 height 15
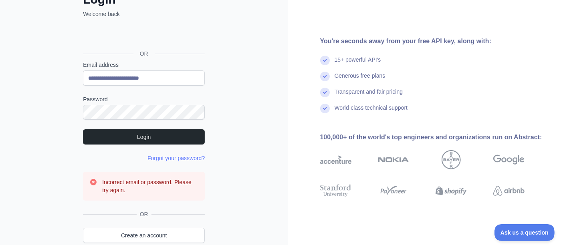
click at [157, 150] on form "**********" at bounding box center [144, 131] width 122 height 140
click at [159, 156] on link "Forgot your password?" at bounding box center [175, 158] width 57 height 6
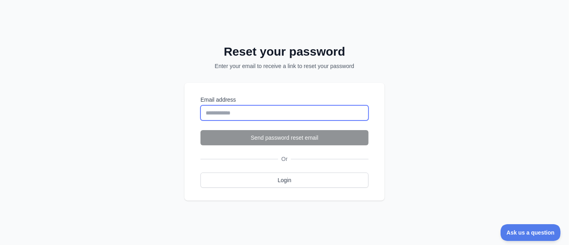
paste input "**********"
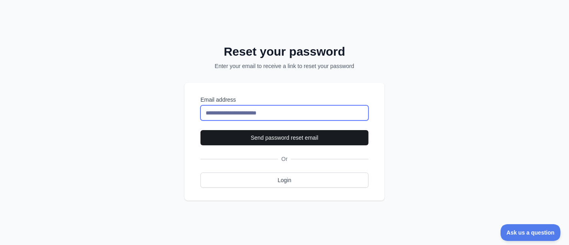
type input "**********"
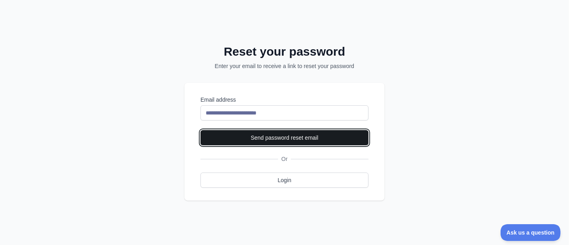
click at [257, 136] on button "Send password reset email" at bounding box center [285, 137] width 168 height 15
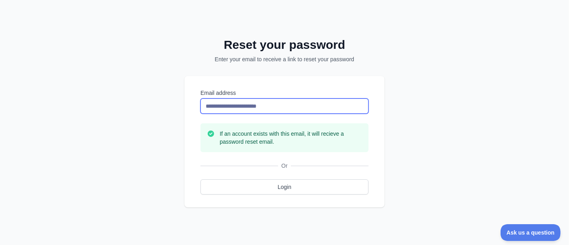
click at [254, 111] on input "**********" at bounding box center [285, 106] width 168 height 15
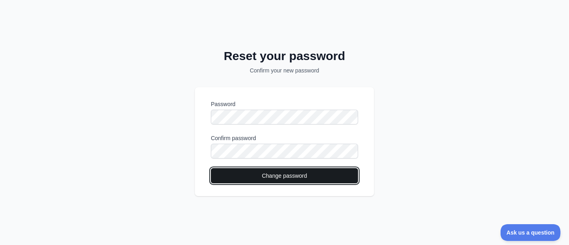
click at [273, 177] on button "Change password" at bounding box center [284, 175] width 147 height 15
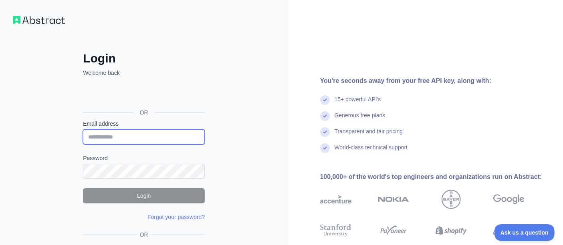
click at [141, 135] on input "Email address" at bounding box center [144, 136] width 122 height 15
paste input "**********"
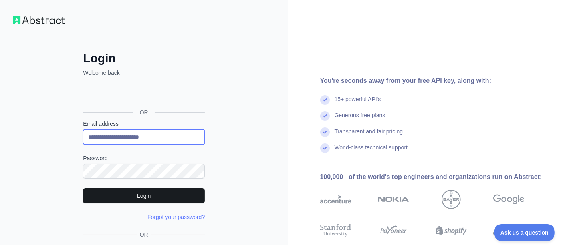
type input "**********"
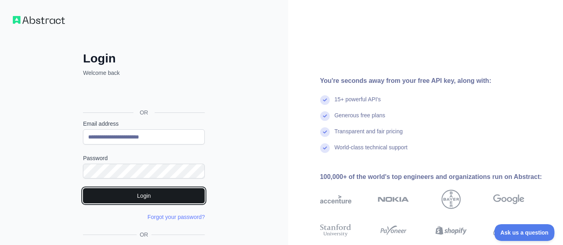
click at [179, 196] on button "Login" at bounding box center [144, 195] width 122 height 15
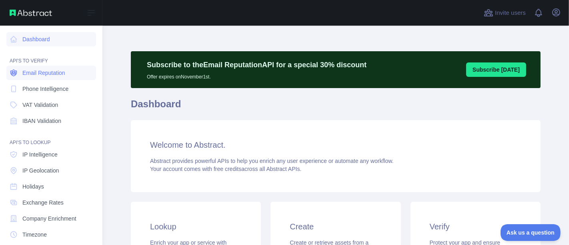
click at [50, 66] on link "Email Reputation" at bounding box center [51, 73] width 90 height 14
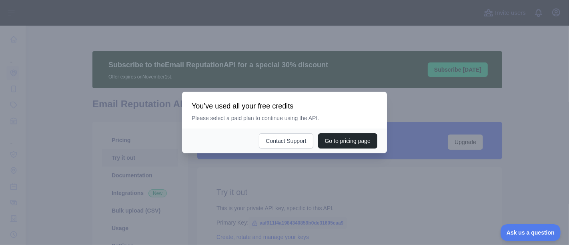
click at [119, 125] on div at bounding box center [284, 122] width 569 height 245
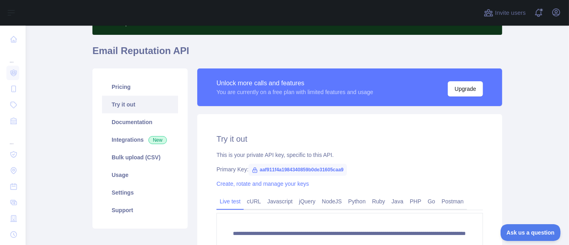
scroll to position [133, 0]
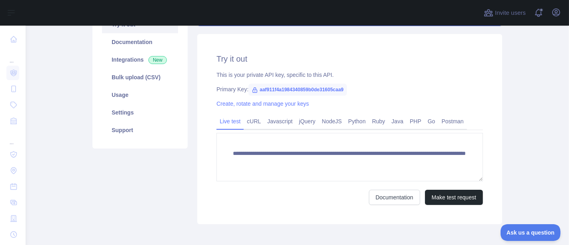
click at [314, 88] on span "aaf911f4a1984340859b0de31605caa9" at bounding box center [298, 90] width 99 height 12
copy span "aaf911f4a1984340859b0de31605caa9"
